Goal: Task Accomplishment & Management: Use online tool/utility

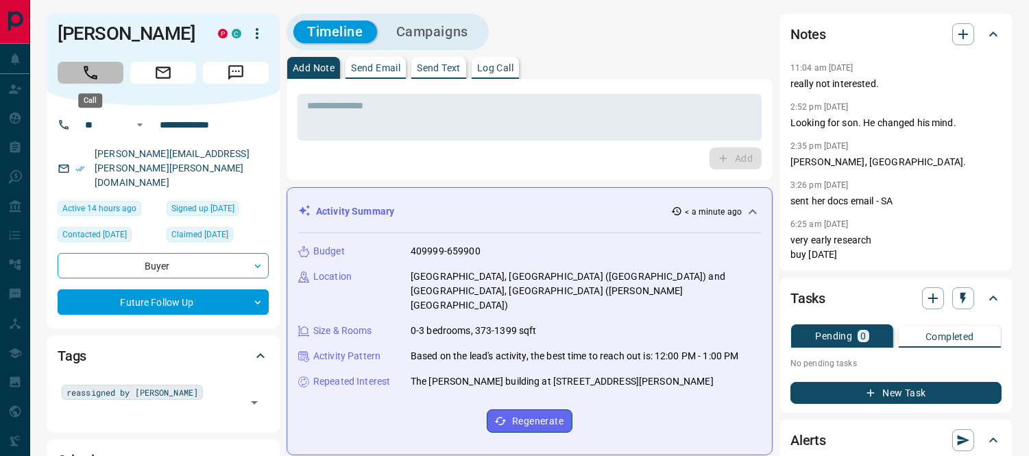
click at [99, 71] on button "Call" at bounding box center [91, 73] width 66 height 22
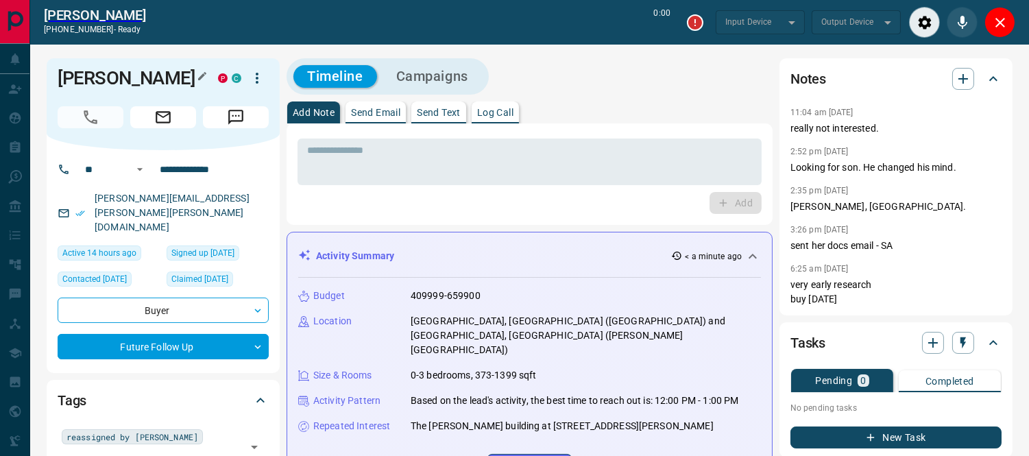
type input "*******"
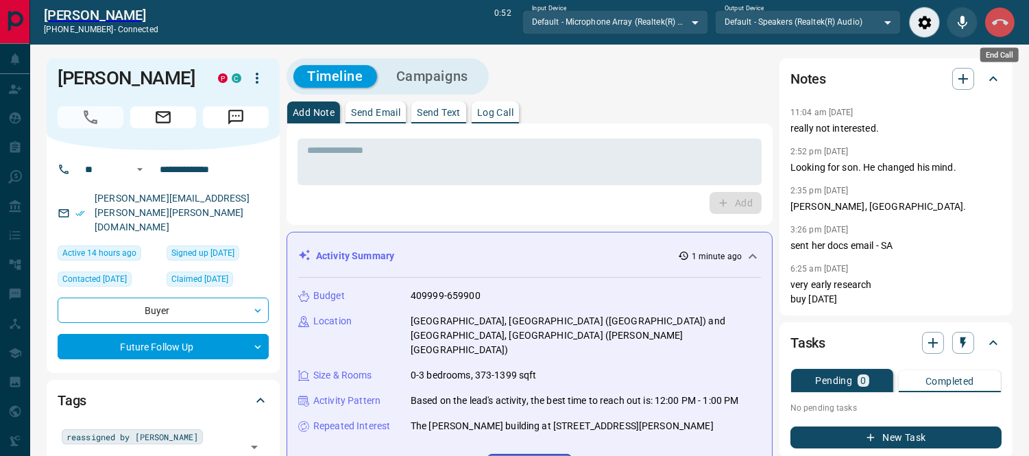
click at [1001, 23] on icon "End Call" at bounding box center [1000, 22] width 16 height 16
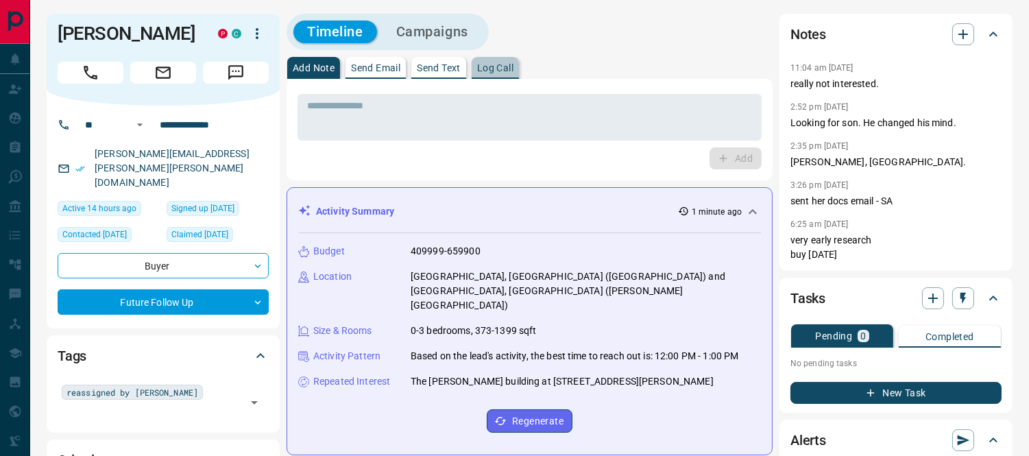
scroll to position [727, 0]
click at [483, 71] on p "Log Call" at bounding box center [495, 68] width 36 height 10
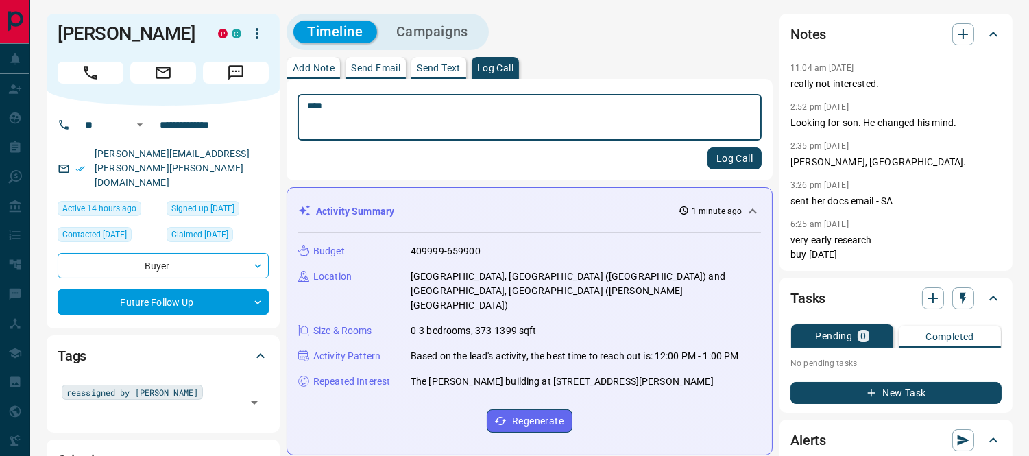
scroll to position [610, 0]
type textarea "**********"
click at [735, 160] on button "Log Call" at bounding box center [735, 158] width 54 height 22
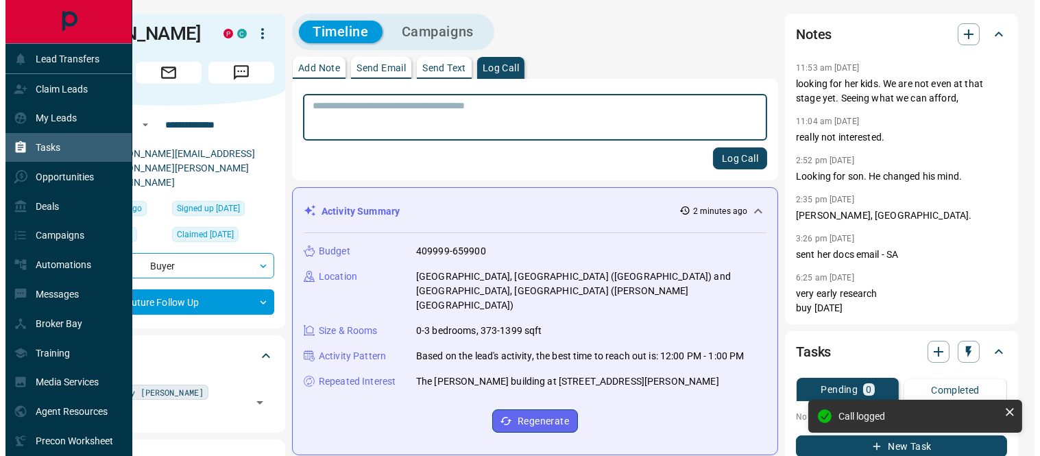
scroll to position [752, 0]
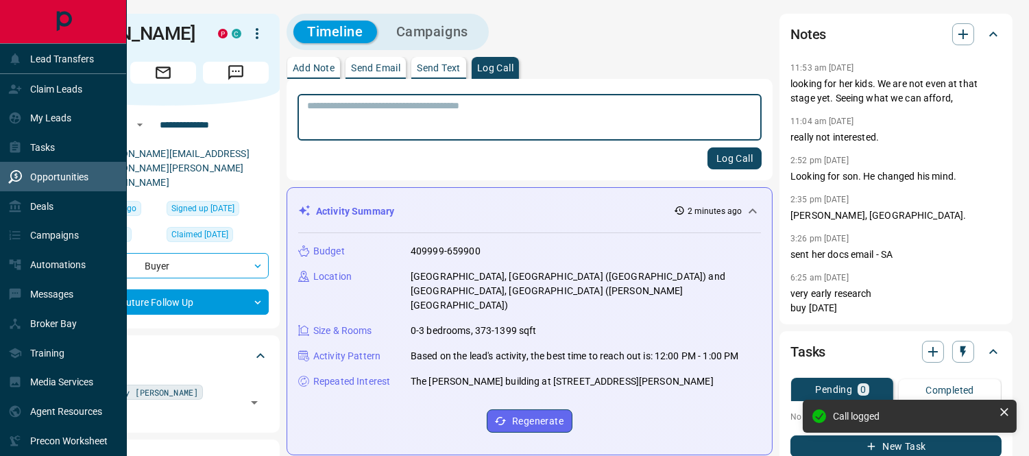
click at [45, 171] on p "Opportunities" at bounding box center [59, 176] width 58 height 11
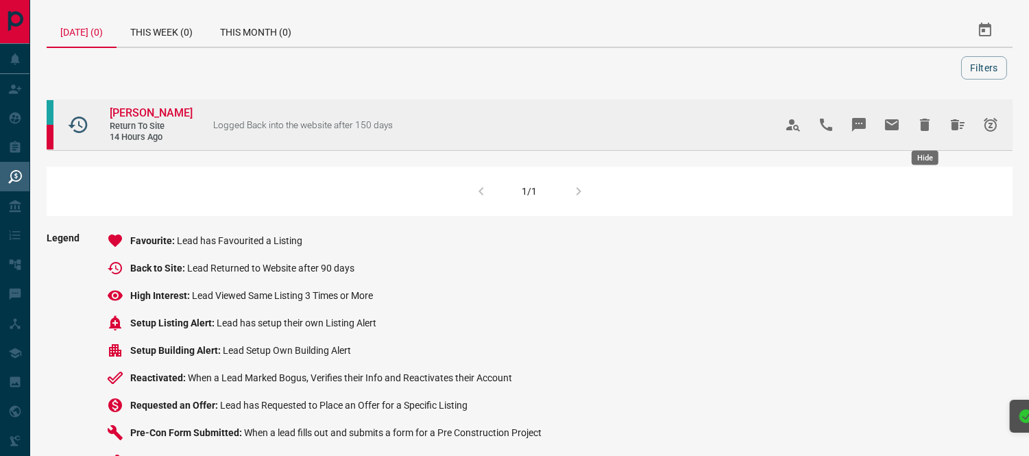
click at [925, 121] on icon "Hide" at bounding box center [925, 125] width 10 height 12
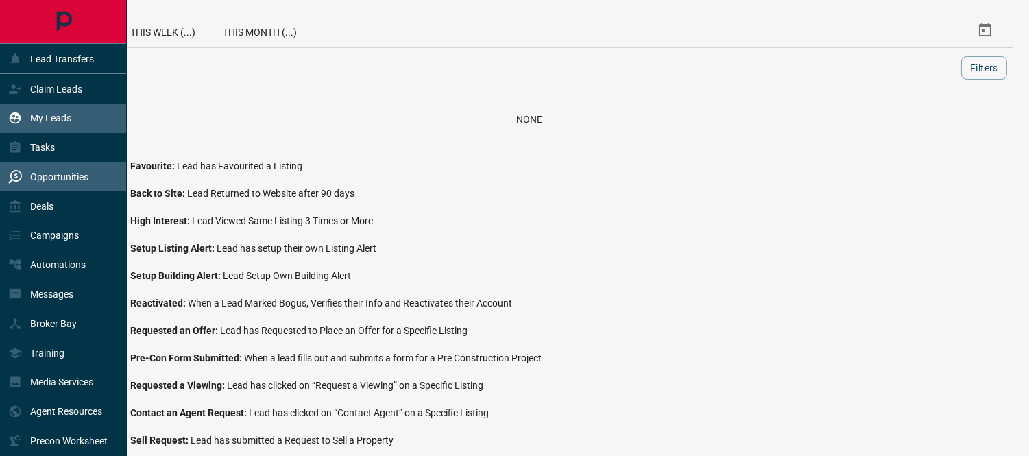
click at [47, 114] on p "My Leads" at bounding box center [50, 117] width 41 height 11
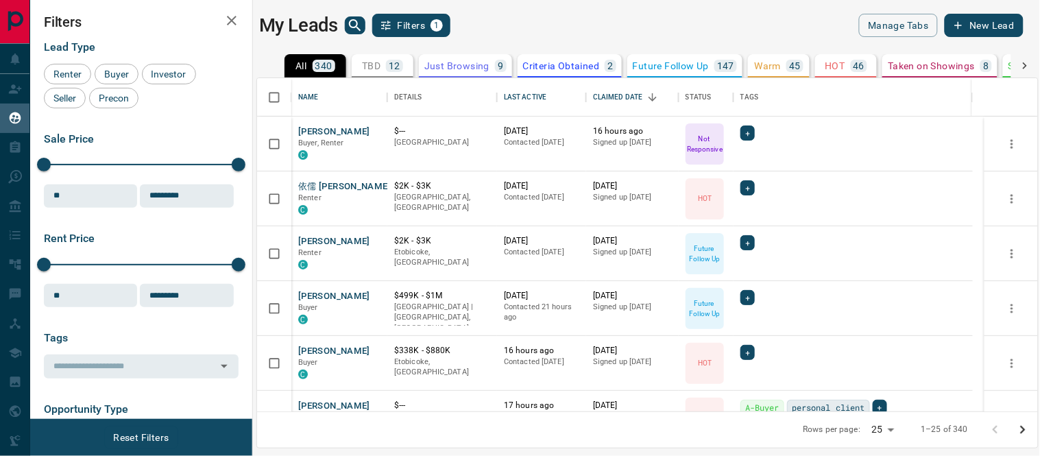
scroll to position [321, 770]
click at [567, 63] on p "Criteria Obtained" at bounding box center [561, 66] width 77 height 10
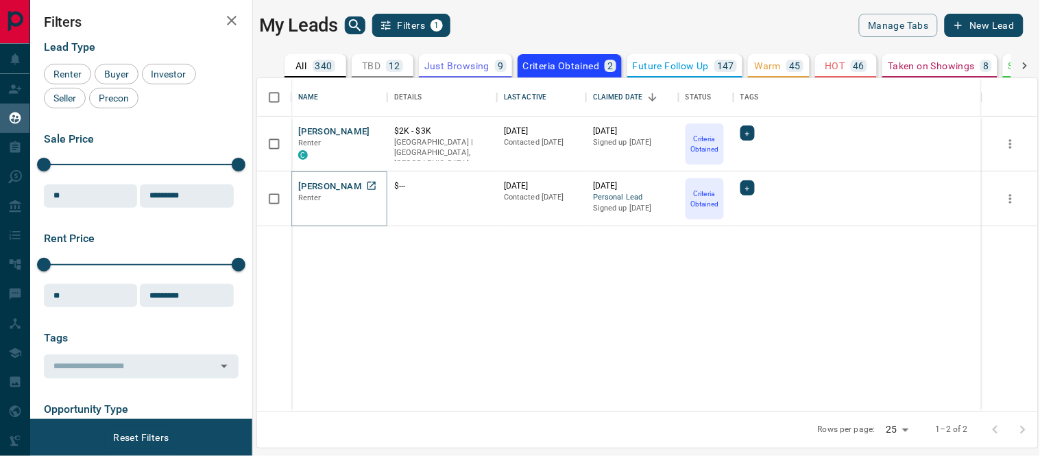
click at [331, 187] on button "[PERSON_NAME]" at bounding box center [334, 186] width 72 height 13
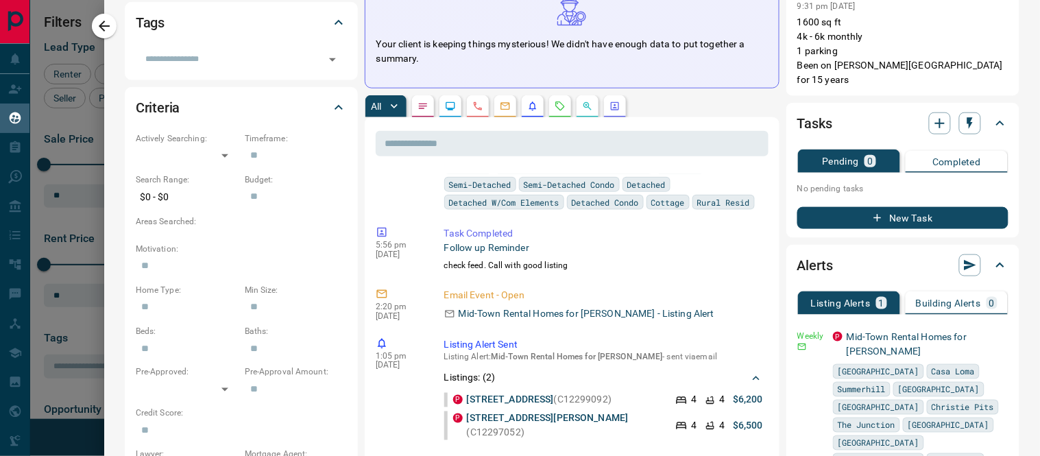
scroll to position [609, 0]
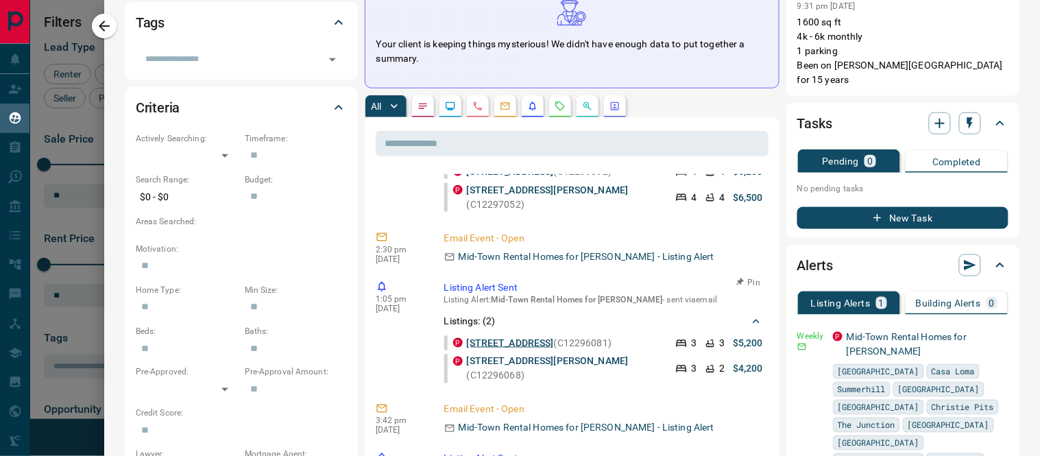
click at [481, 337] on link "[STREET_ADDRESS]" at bounding box center [510, 342] width 87 height 11
